Goal: Task Accomplishment & Management: Complete application form

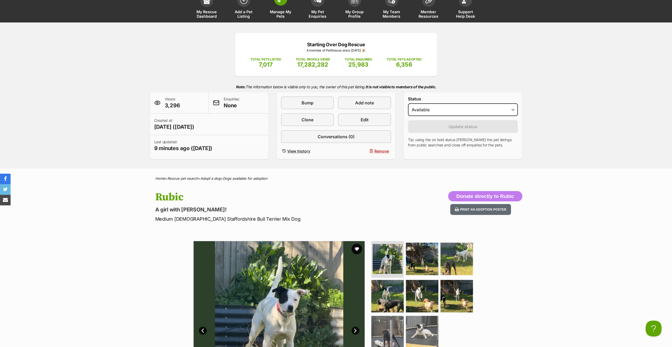
scroll to position [13, 0]
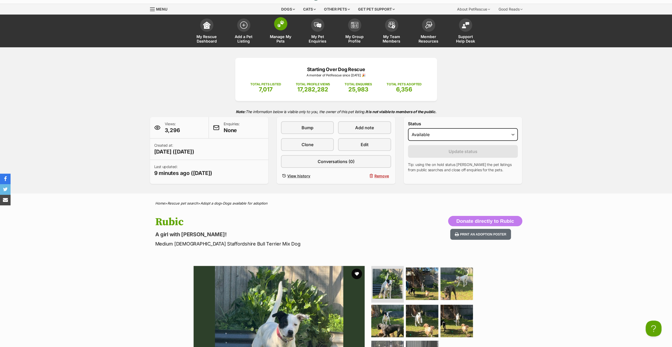
click at [279, 40] on span "Manage My Pets" at bounding box center [281, 38] width 24 height 9
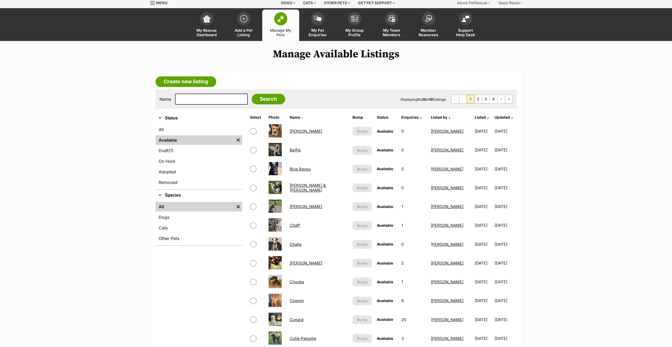
scroll to position [53, 0]
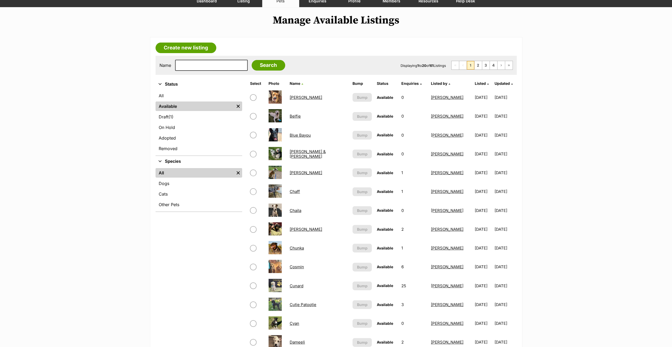
click at [302, 286] on link "Cunard" at bounding box center [297, 285] width 14 height 5
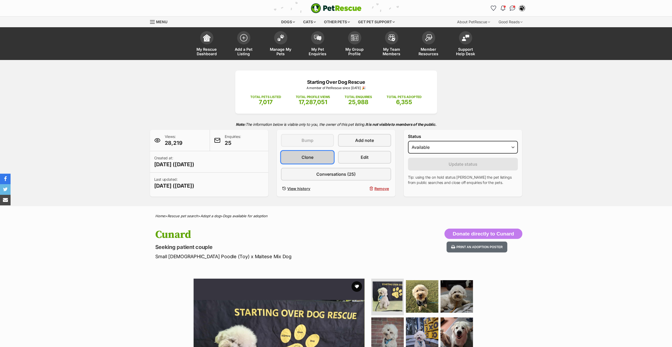
click at [315, 160] on link "Clone" at bounding box center [307, 157] width 53 height 13
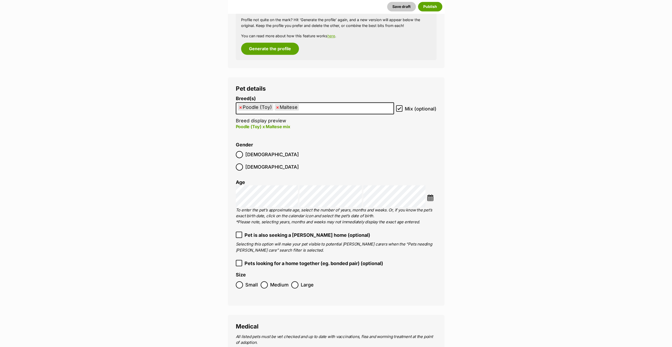
scroll to position [738, 0]
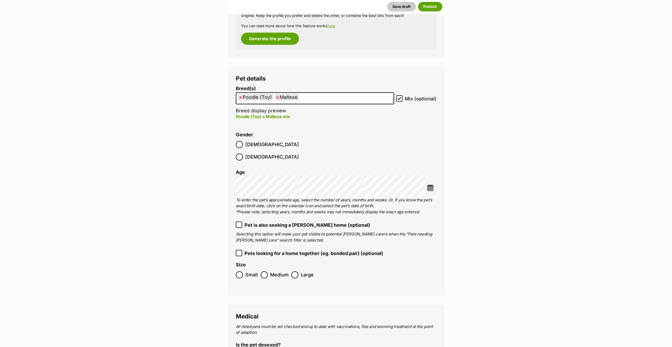
click at [240, 99] on span "×" at bounding box center [240, 97] width 3 height 7
select select "138"
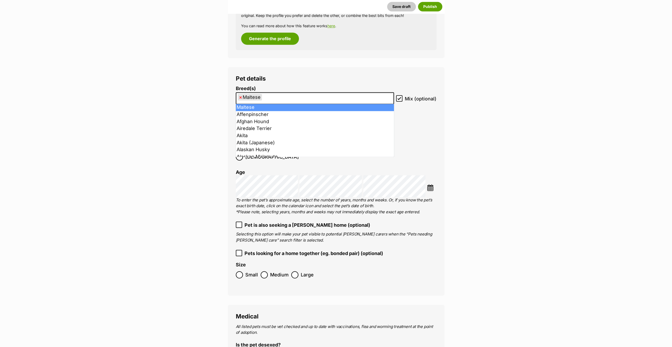
click at [240, 99] on span "×" at bounding box center [240, 97] width 3 height 7
select select
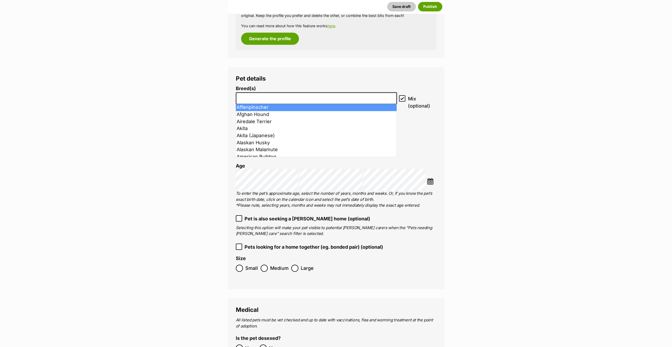
click at [240, 99] on input "search" at bounding box center [317, 97] width 158 height 6
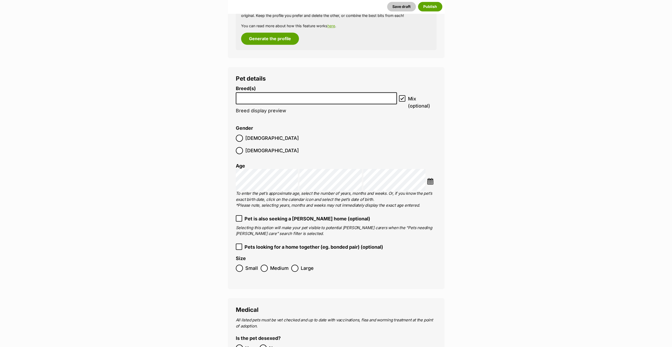
click at [240, 99] on input "search" at bounding box center [317, 97] width 158 height 6
type input "husk"
select select "7704"
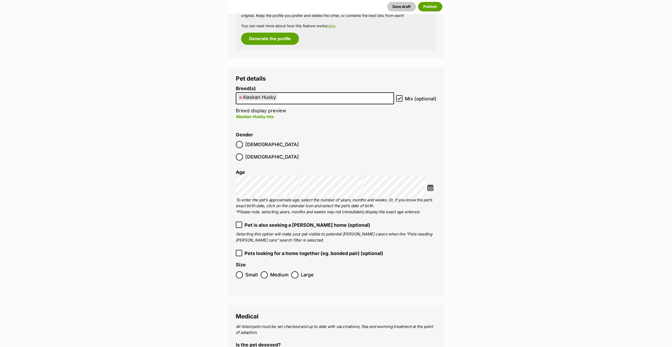
click at [288, 99] on ul "× Alaskan Husky" at bounding box center [314, 98] width 157 height 11
type input "pom"
click at [432, 184] on img at bounding box center [430, 187] width 7 height 7
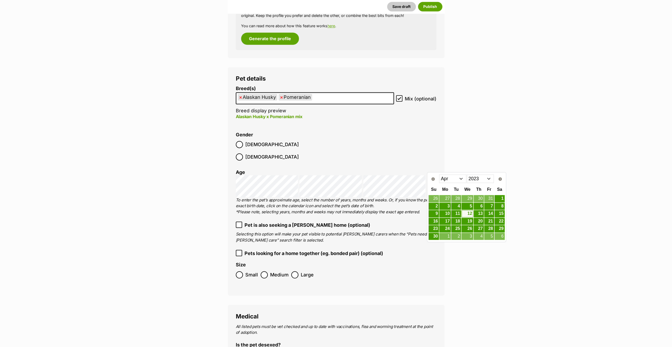
click at [477, 179] on select "2013 2014 2015 2016 2017 2018 2019 2020 2021 2022 2023 2024 2025" at bounding box center [480, 178] width 27 height 8
click at [448, 227] on link "29" at bounding box center [445, 228] width 11 height 7
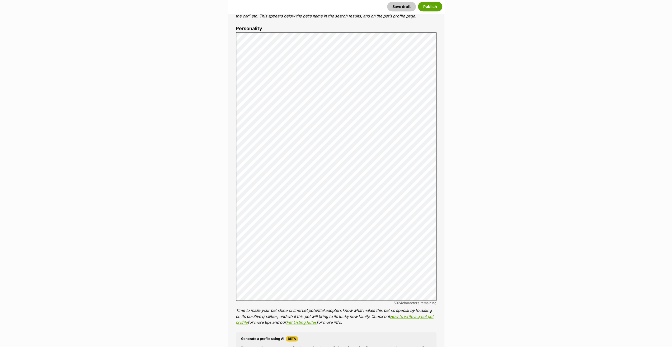
scroll to position [288, 0]
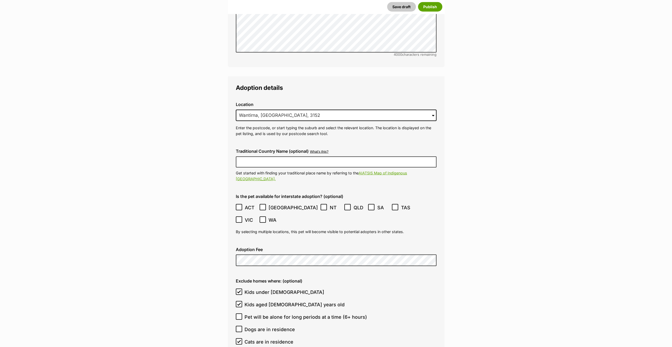
scroll to position [1371, 0]
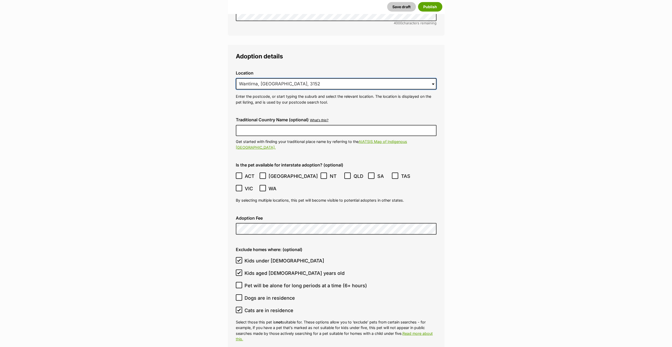
drag, startPoint x: 292, startPoint y: 72, endPoint x: 200, endPoint y: 71, distance: 91.9
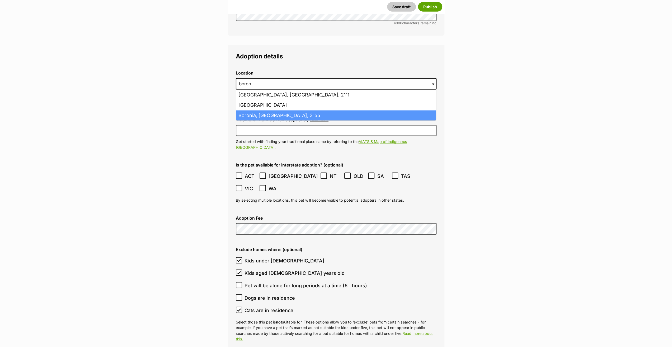
click at [264, 110] on li "Boronia, Victoria, 3155" at bounding box center [336, 115] width 200 height 10
type input "Boronia, Victoria, 3155"
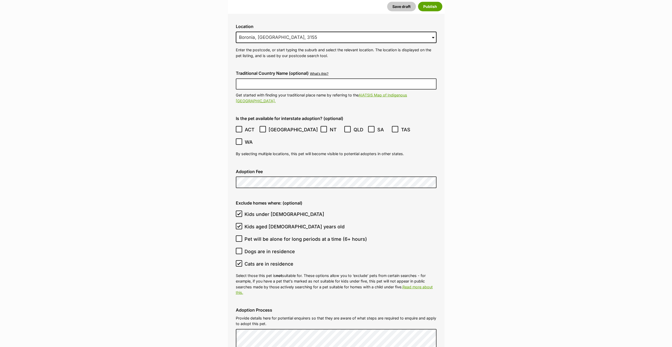
scroll to position [1424, 0]
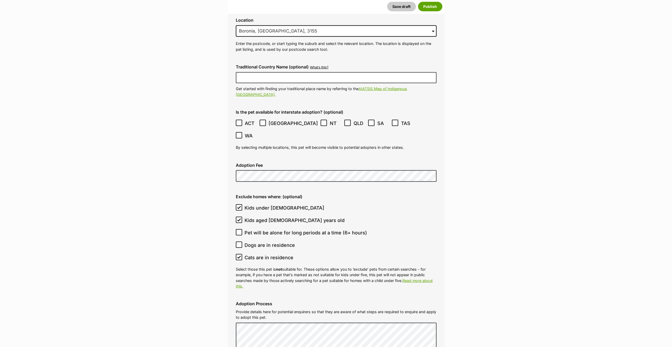
click at [239, 218] on icon at bounding box center [239, 220] width 4 height 4
click at [239, 217] on input "Kids aged 6-12 years old" at bounding box center [239, 220] width 6 height 6
checkbox input "false"
click at [239, 206] on icon at bounding box center [238, 207] width 3 height 2
click at [239, 204] on input "Kids under 5 years old" at bounding box center [239, 207] width 6 height 6
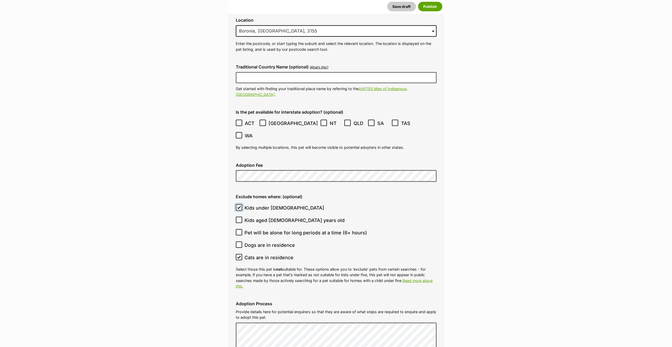
checkbox input "false"
click at [238, 255] on icon at bounding box center [239, 257] width 4 height 4
click at [238, 254] on input "Cats are in residence" at bounding box center [239, 257] width 6 height 6
checkbox input "false"
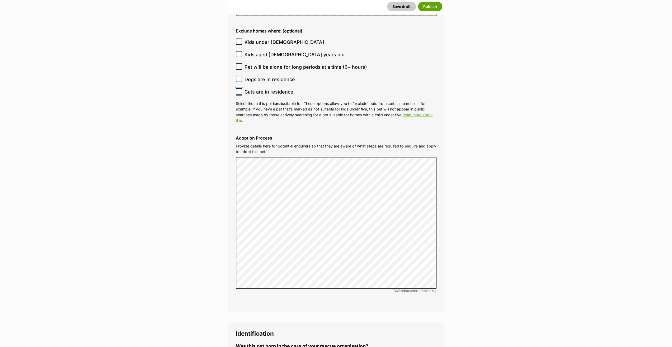
scroll to position [1583, 0]
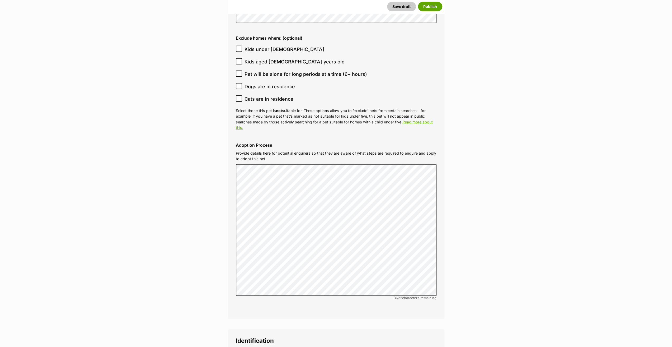
click at [237, 72] on icon at bounding box center [239, 74] width 4 height 4
click at [237, 71] on input "Pet will be alone for long periods at a time (6+ hours)" at bounding box center [239, 74] width 6 height 6
checkbox input "true"
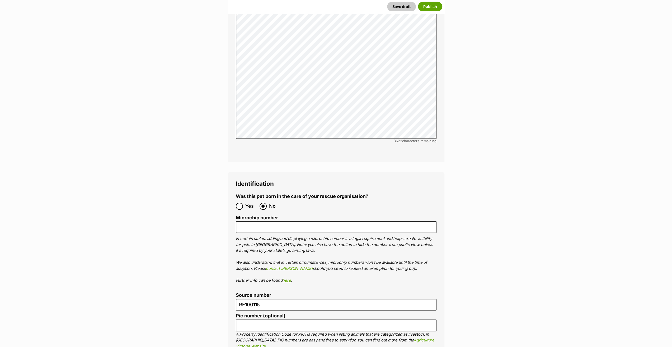
scroll to position [1741, 0]
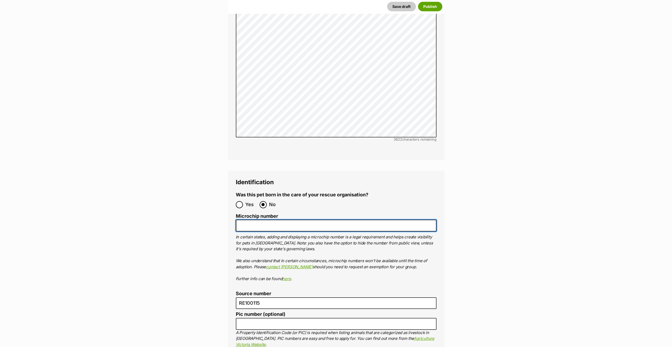
paste input "956000010892661"
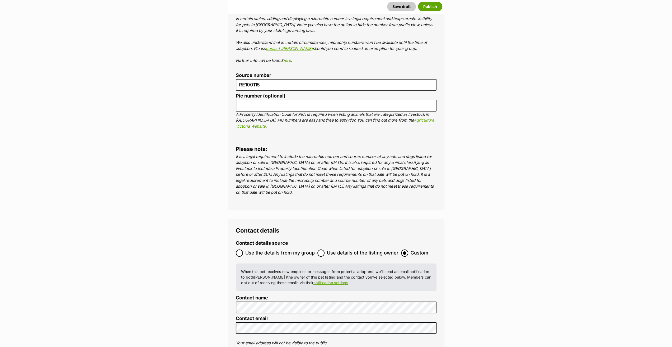
scroll to position [1979, 0]
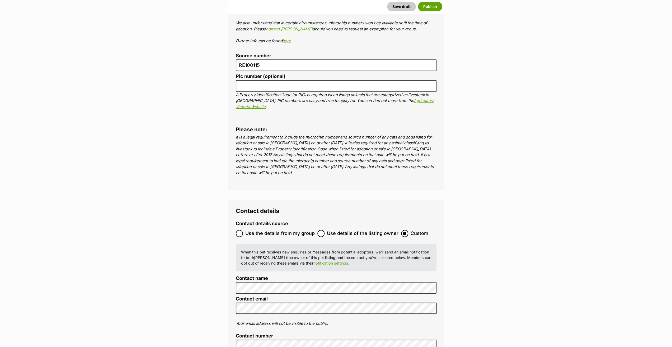
type input "956000010892661"
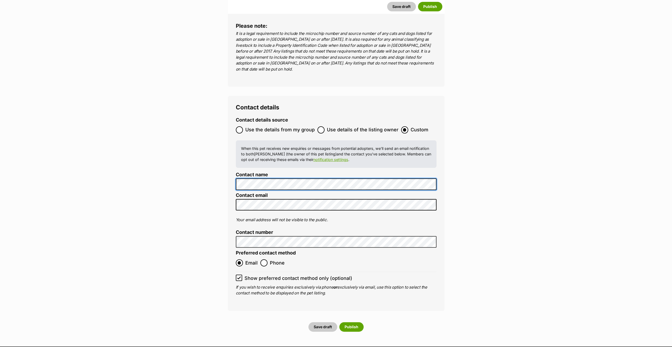
scroll to position [2190, 0]
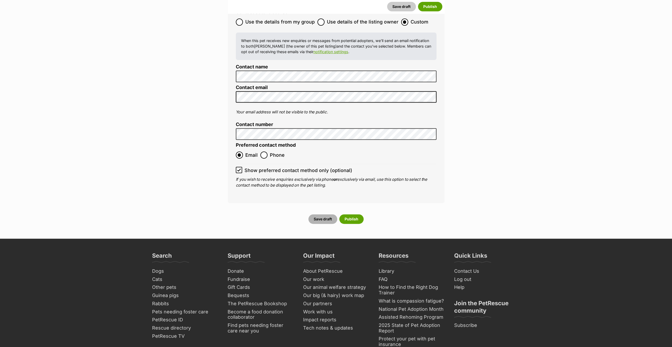
click at [324, 214] on button "Save draft" at bounding box center [323, 219] width 29 height 10
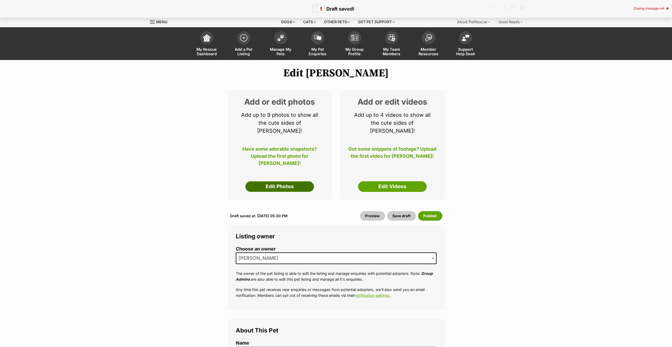
click at [282, 181] on link "Edit Photos" at bounding box center [279, 186] width 69 height 11
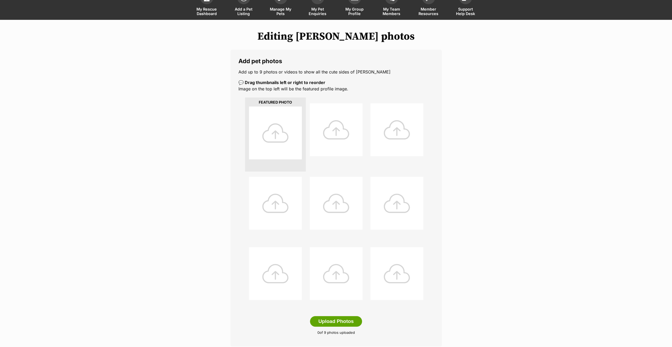
scroll to position [132, 0]
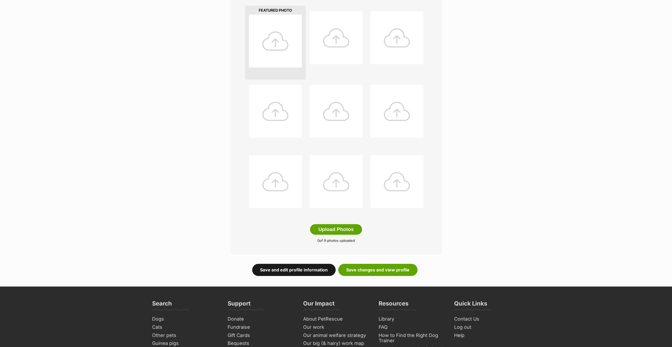
click at [284, 270] on link "Save and edit profile information" at bounding box center [293, 270] width 83 height 12
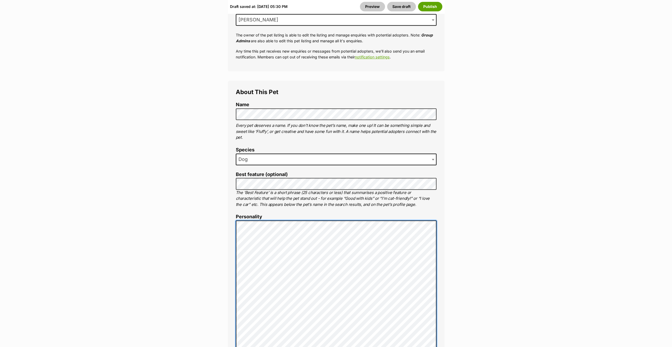
scroll to position [238, 0]
click at [409, 5] on button "Save draft" at bounding box center [401, 7] width 29 height 10
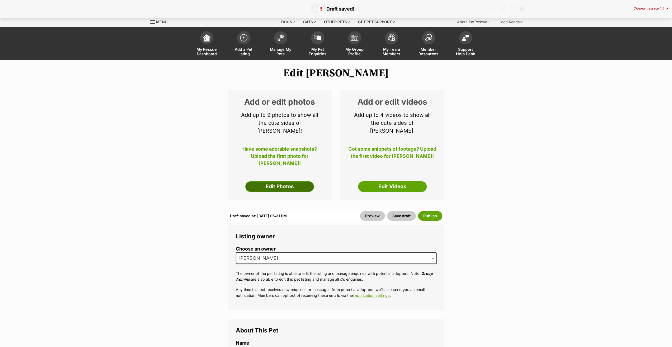
click at [291, 181] on link "Edit Photos" at bounding box center [279, 186] width 69 height 11
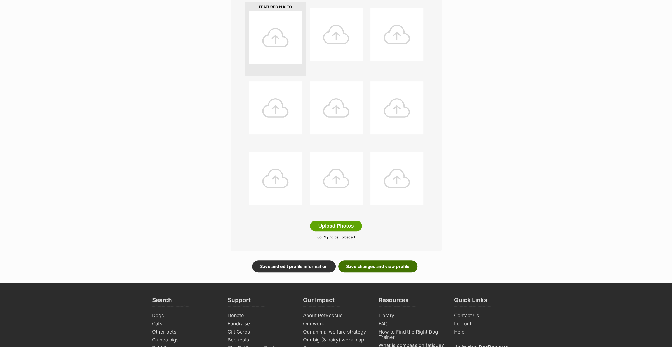
scroll to position [158, 0]
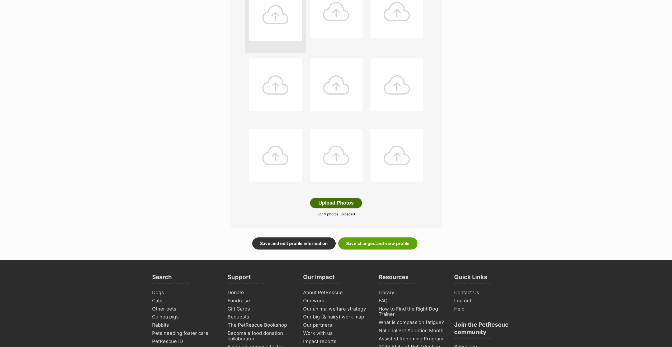
click at [334, 203] on button "Upload Photos" at bounding box center [336, 203] width 52 height 11
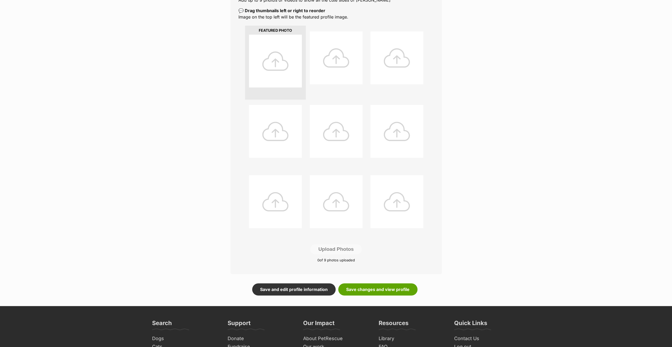
scroll to position [79, 0]
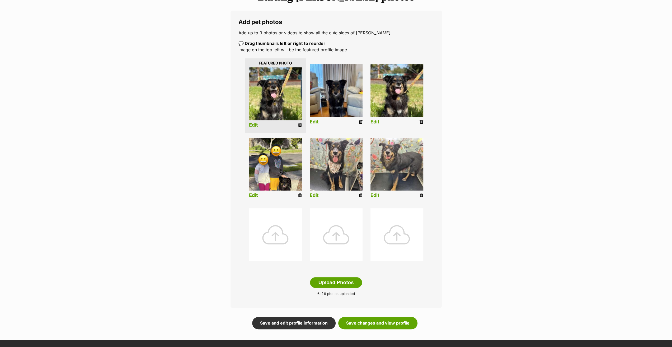
click at [252, 126] on link "Edit" at bounding box center [253, 125] width 9 height 6
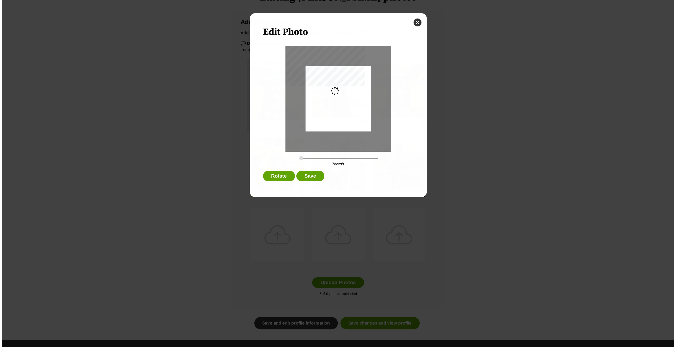
scroll to position [0, 0]
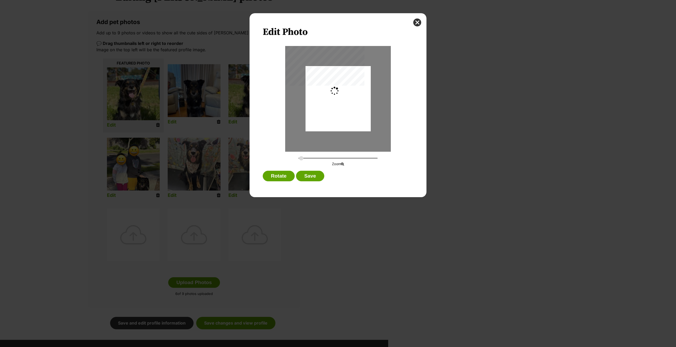
type input "0.2744"
click at [309, 177] on button "Save" at bounding box center [310, 176] width 28 height 11
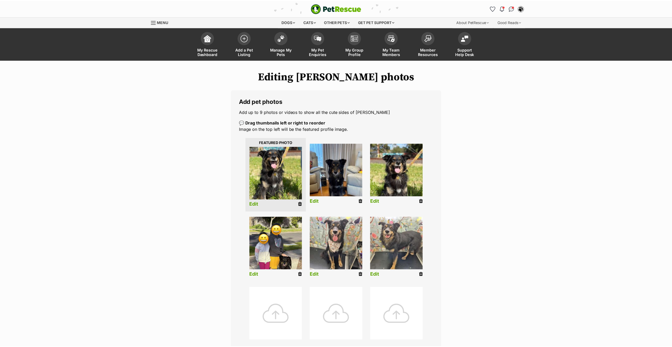
scroll to position [79, 0]
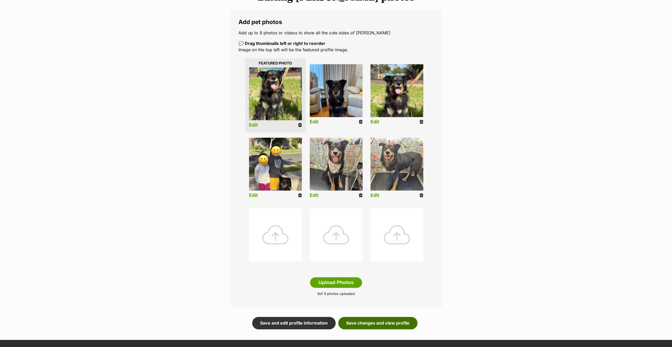
click at [377, 323] on link "Save changes and view profile" at bounding box center [377, 323] width 79 height 12
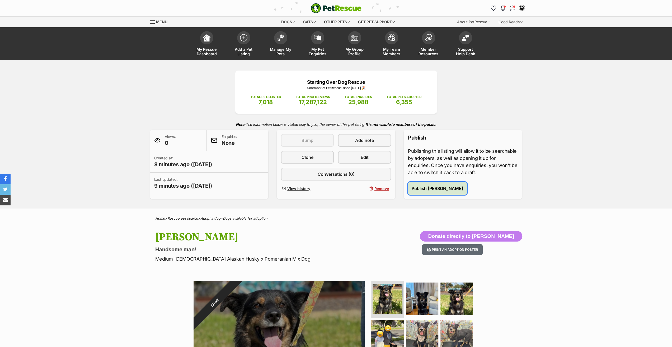
click at [426, 188] on span "Publish [PERSON_NAME]" at bounding box center [438, 188] width 52 height 6
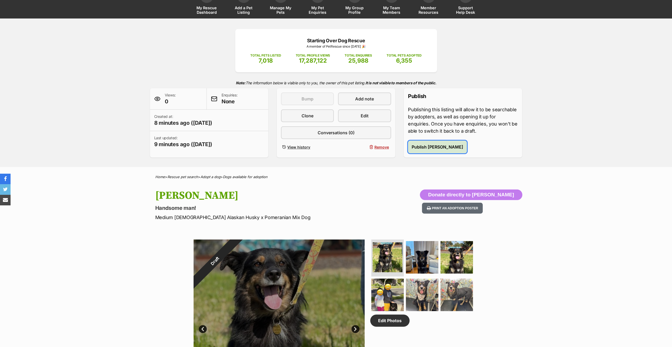
scroll to position [132, 0]
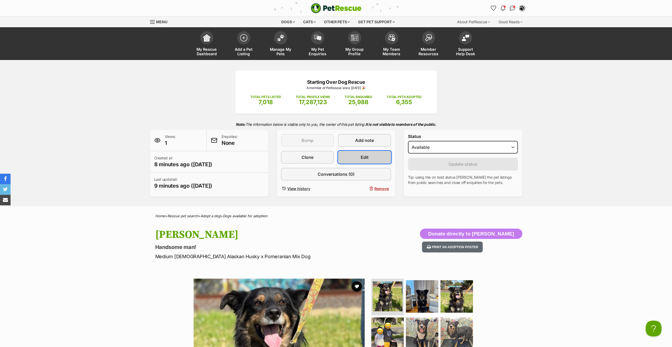
click at [347, 162] on link "Edit" at bounding box center [364, 157] width 53 height 13
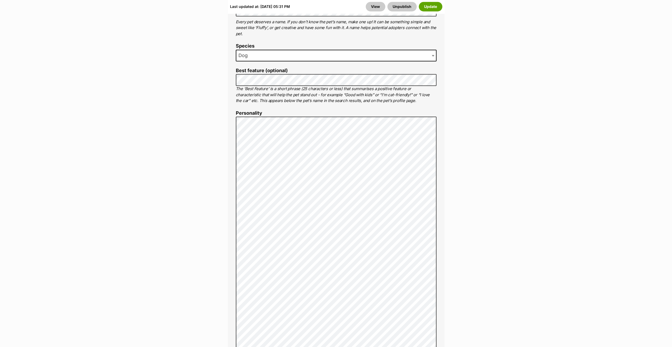
scroll to position [475, 0]
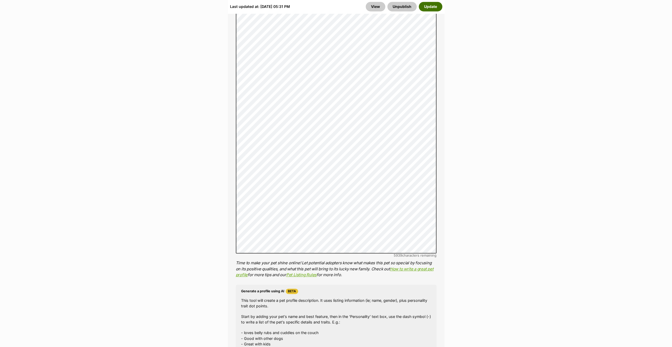
click at [435, 6] on button "Update" at bounding box center [431, 7] width 24 height 10
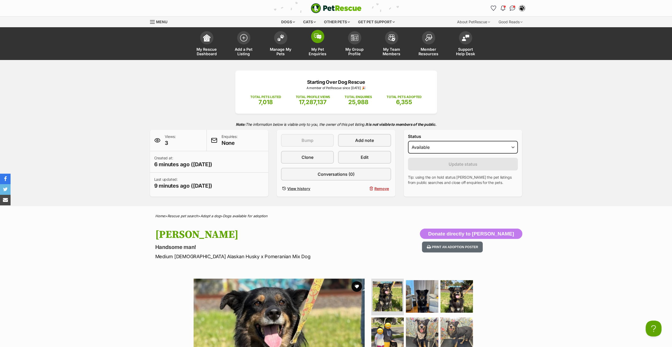
click at [323, 56] on link "My Pet Enquiries" at bounding box center [317, 44] width 37 height 31
